Goal: Find specific page/section: Find specific page/section

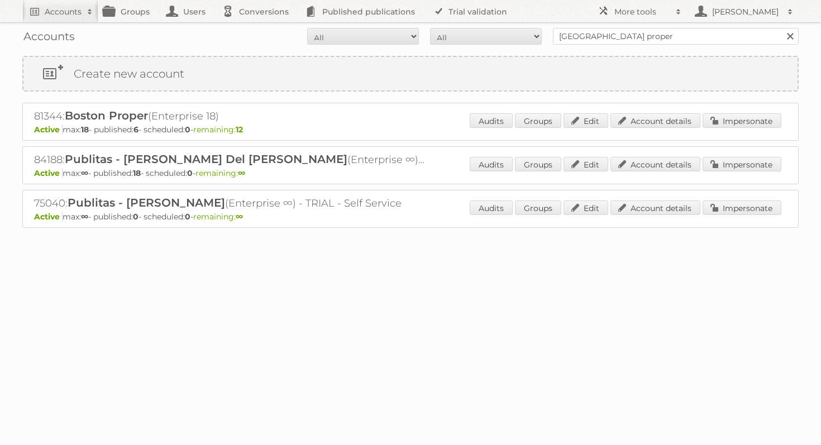
click at [604, 35] on input "[GEOGRAPHIC_DATA] proper" at bounding box center [676, 36] width 246 height 17
type input "brico center"
click at [781, 28] on input "Search" at bounding box center [789, 36] width 17 height 17
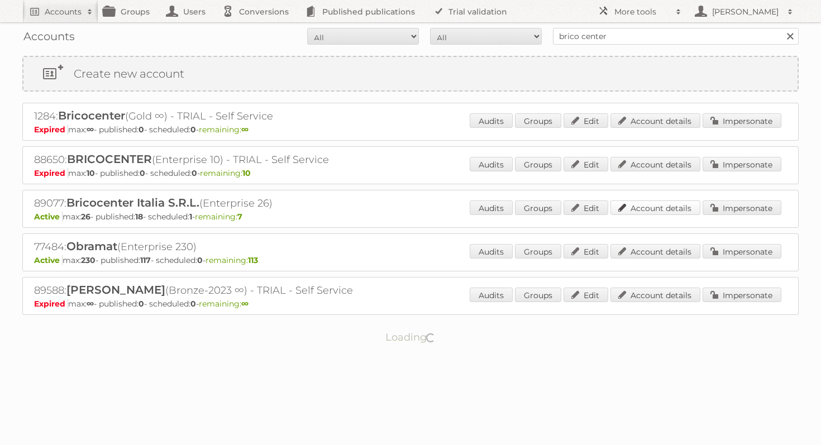
click at [674, 203] on link "Account details" at bounding box center [656, 208] width 90 height 15
